Goal: Find specific page/section: Find specific page/section

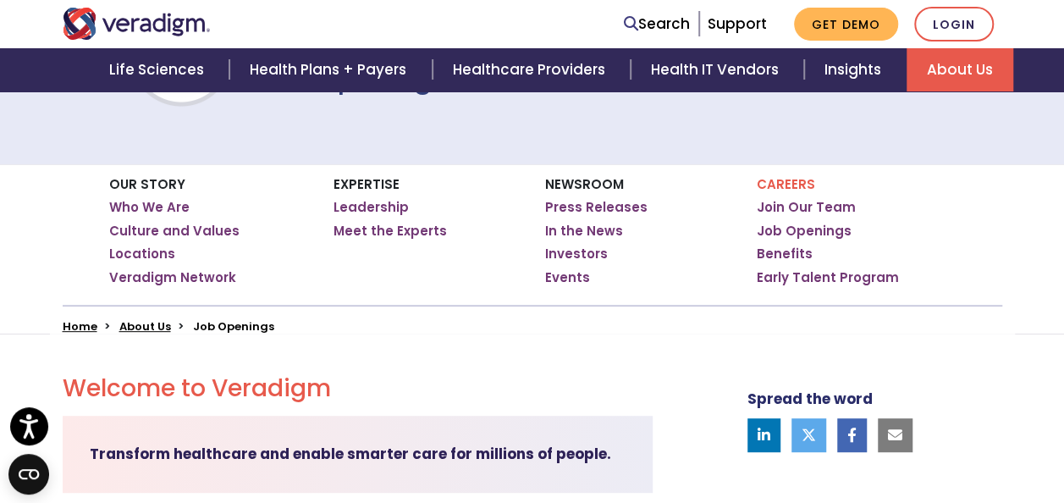
scroll to position [206, 0]
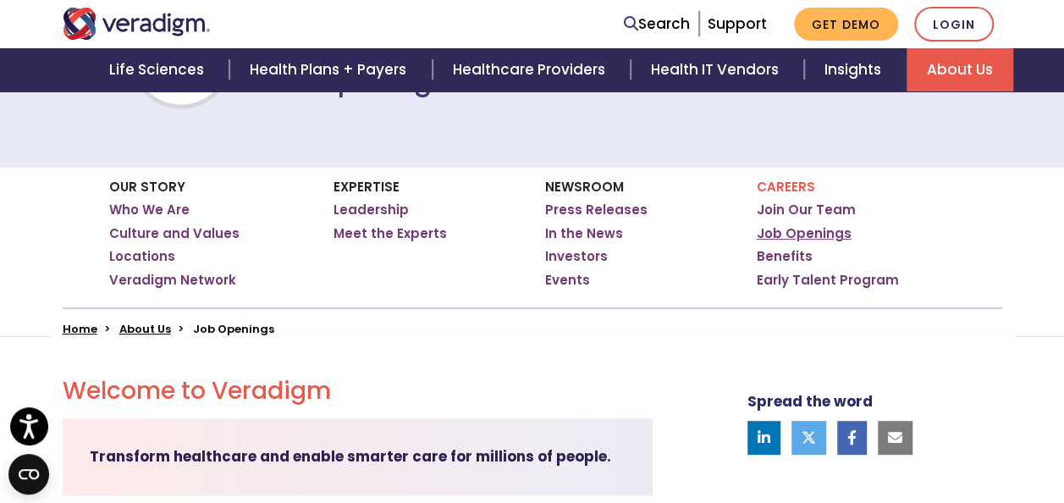
click at [792, 228] on link "Job Openings" at bounding box center [803, 233] width 95 height 17
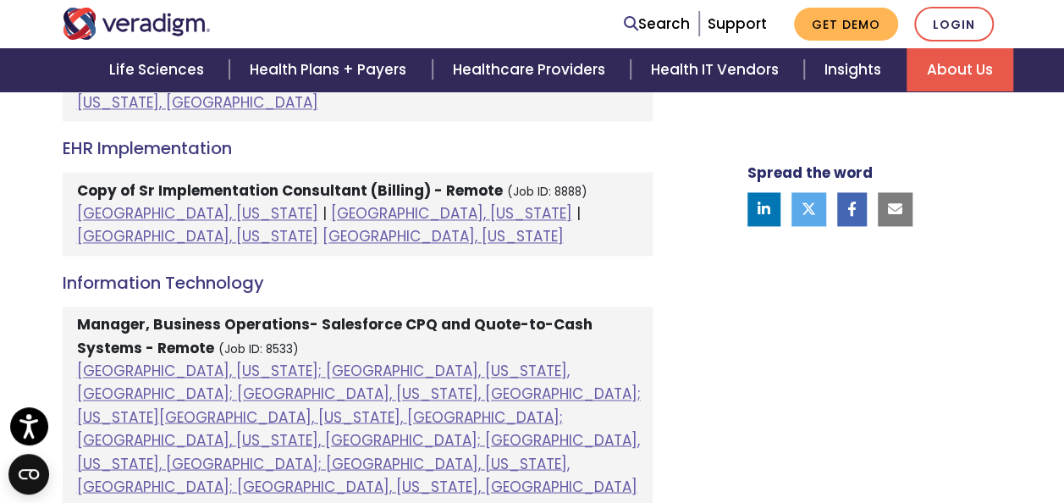
scroll to position [1199, 0]
